Goal: Communication & Community: Answer question/provide support

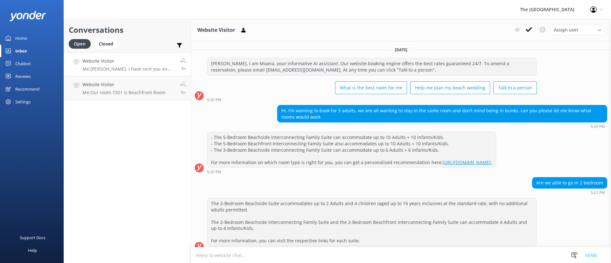
scroll to position [508, 0]
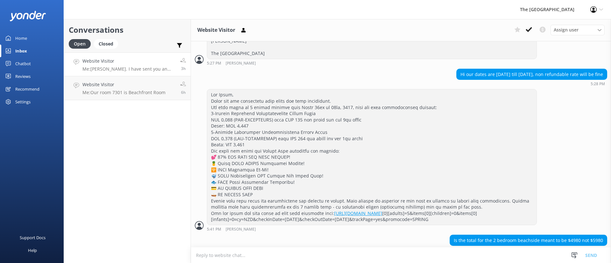
drag, startPoint x: 133, startPoint y: 82, endPoint x: 192, endPoint y: 86, distance: 59.3
click at [133, 82] on h4 "Website Visitor" at bounding box center [123, 84] width 83 height 7
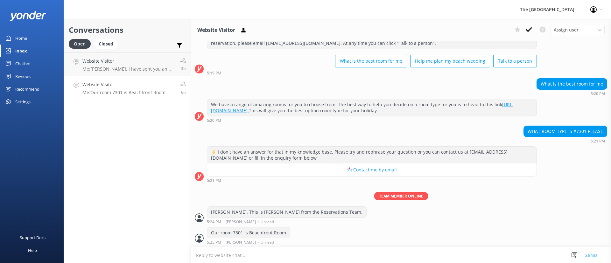
scroll to position [27, 0]
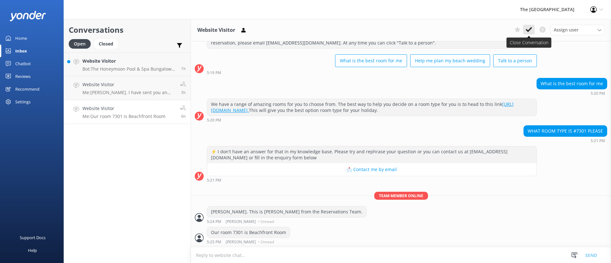
click at [529, 28] on icon at bounding box center [529, 29] width 6 height 6
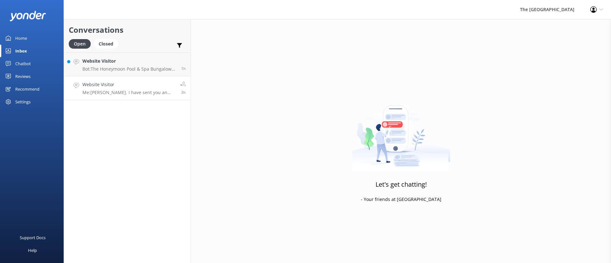
click at [128, 91] on p "Me: [PERSON_NAME]. I have sent you an email. I will sent another email withe ra…" at bounding box center [128, 93] width 93 height 6
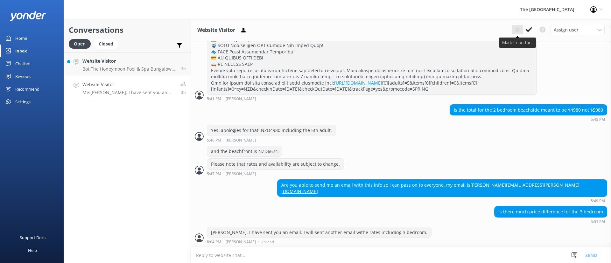
scroll to position [651, 0]
click at [532, 28] on button at bounding box center [528, 30] width 11 height 10
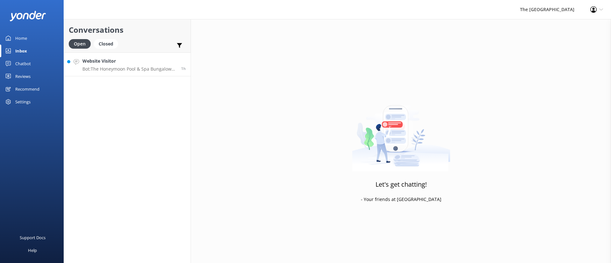
click at [148, 66] on div "Website Visitor Bot: The Honeymoon Pool & Spa Bungalow accommodates up to 2 Adu…" at bounding box center [129, 65] width 94 height 14
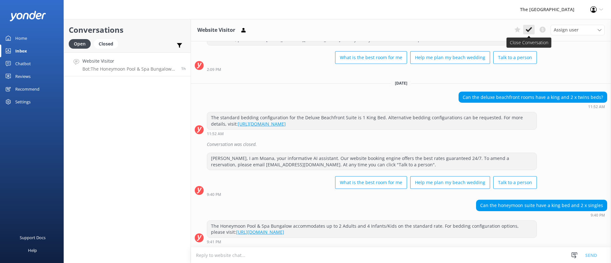
scroll to position [317, 0]
click at [532, 31] on button at bounding box center [528, 30] width 11 height 10
